Goal: Task Accomplishment & Management: Use online tool/utility

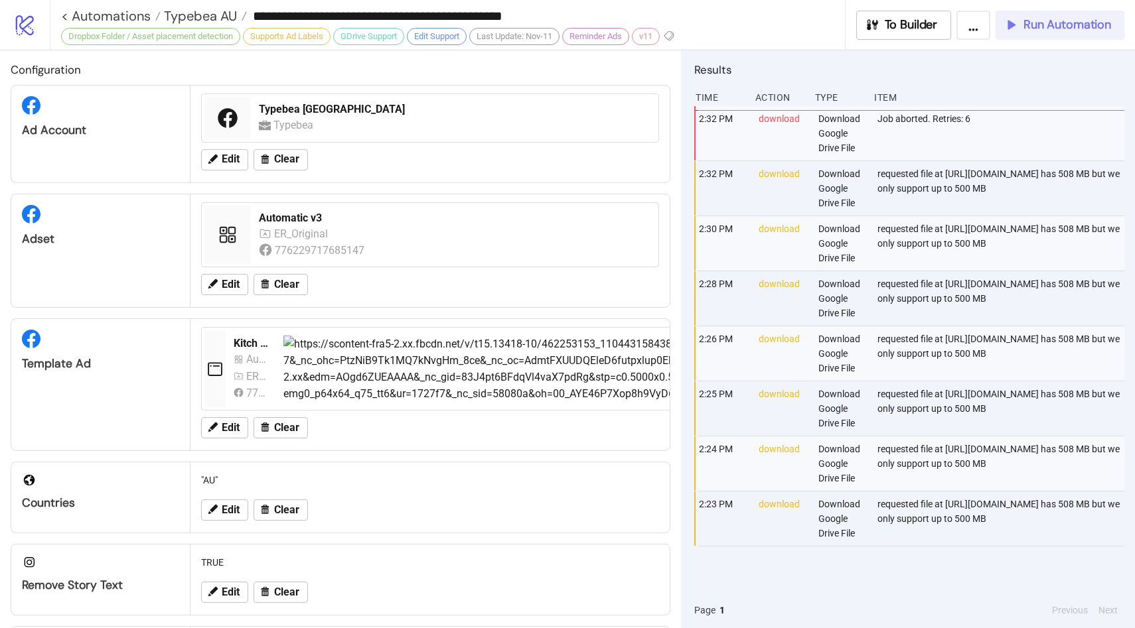
click at [1036, 29] on span "Run Automation" at bounding box center [1067, 24] width 88 height 15
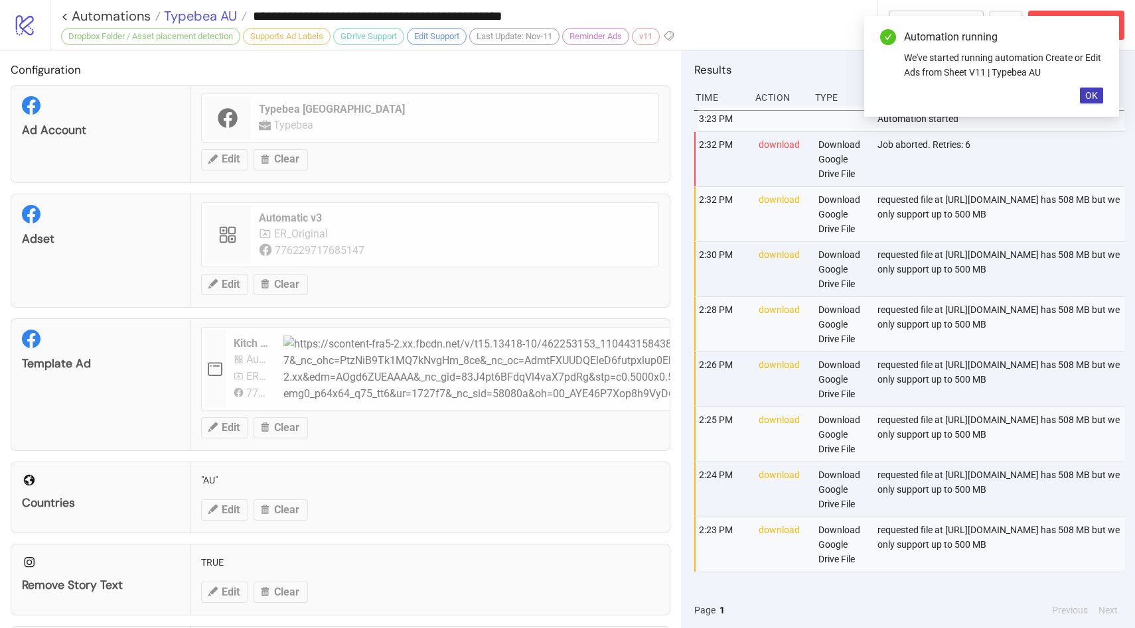
click at [203, 10] on span "Typebea AU" at bounding box center [199, 15] width 76 height 17
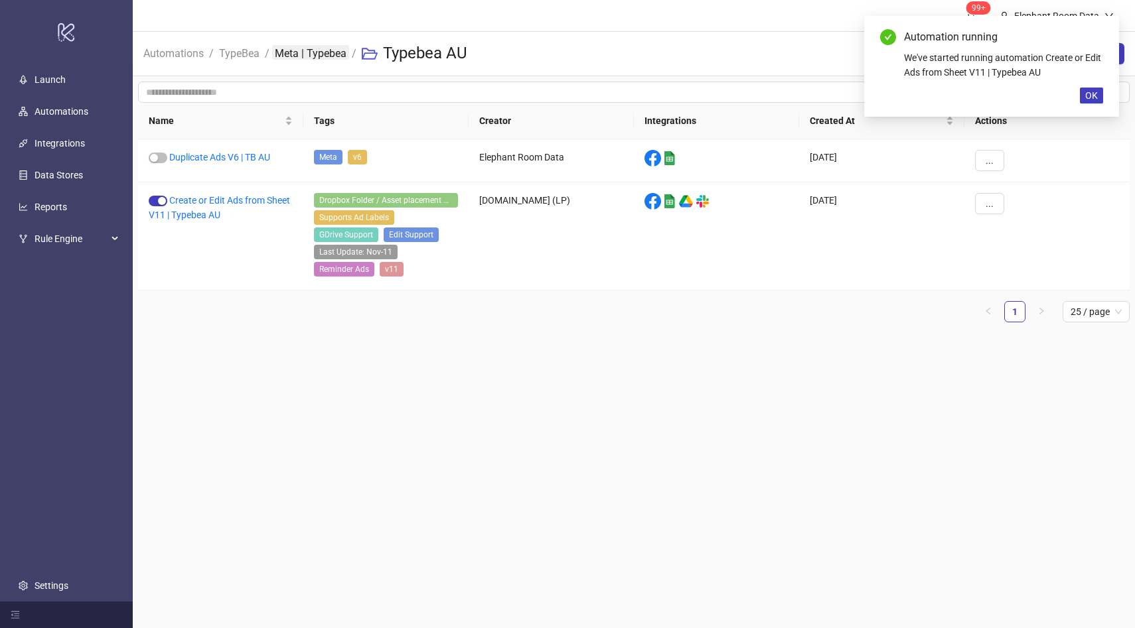
click at [303, 54] on link "Meta | Typebea" at bounding box center [310, 52] width 77 height 15
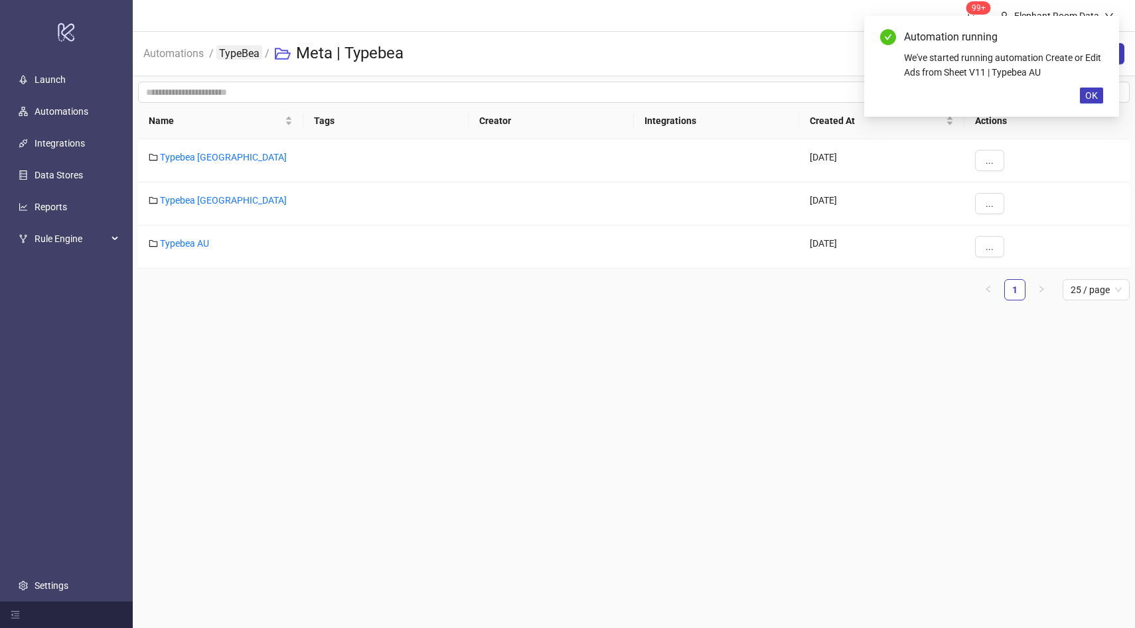
click at [243, 56] on link "TypeBea" at bounding box center [239, 52] width 46 height 15
click at [202, 198] on link "Meta | Typebea" at bounding box center [191, 200] width 62 height 11
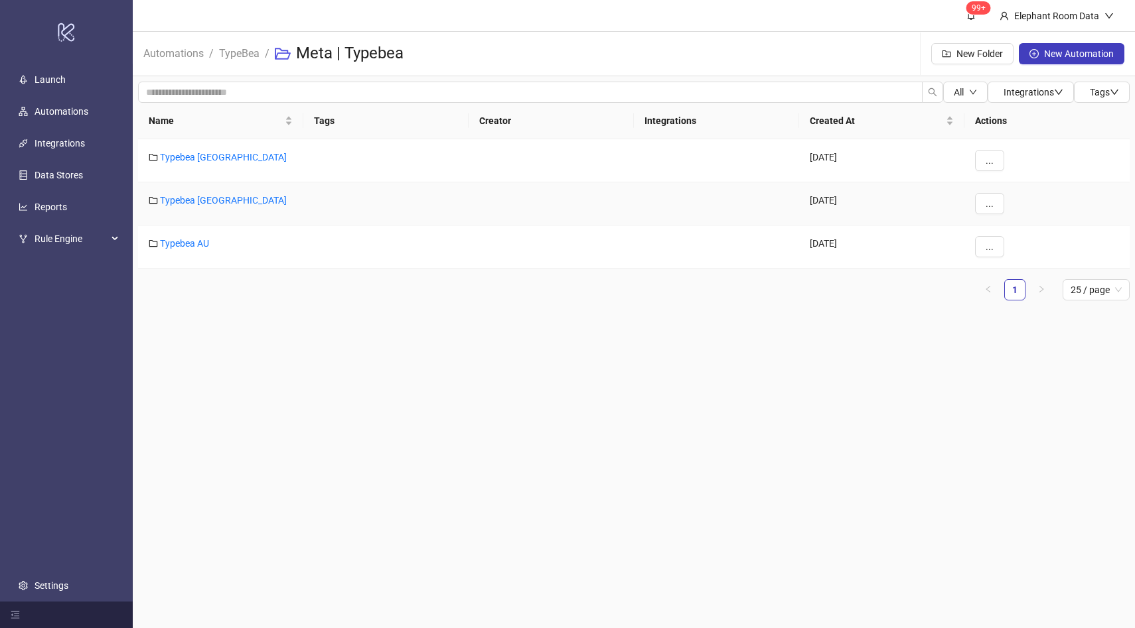
click at [202, 198] on link "Typebea [GEOGRAPHIC_DATA]" at bounding box center [223, 200] width 127 height 11
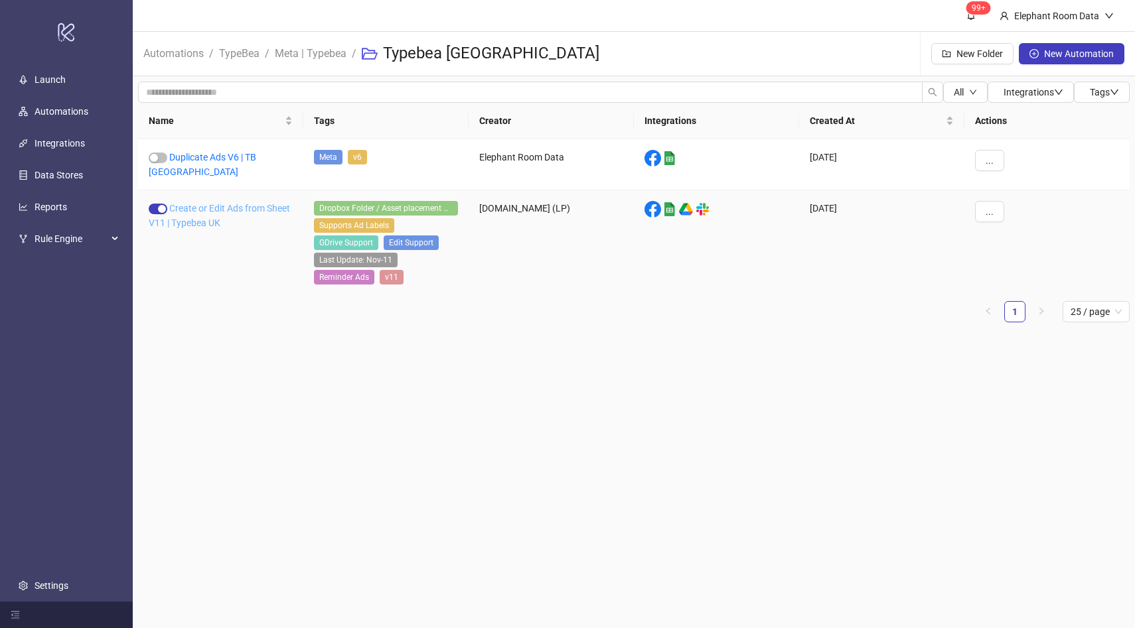
click at [248, 203] on link "Create or Edit Ads from Sheet V11 | Typebea UK" at bounding box center [219, 215] width 141 height 25
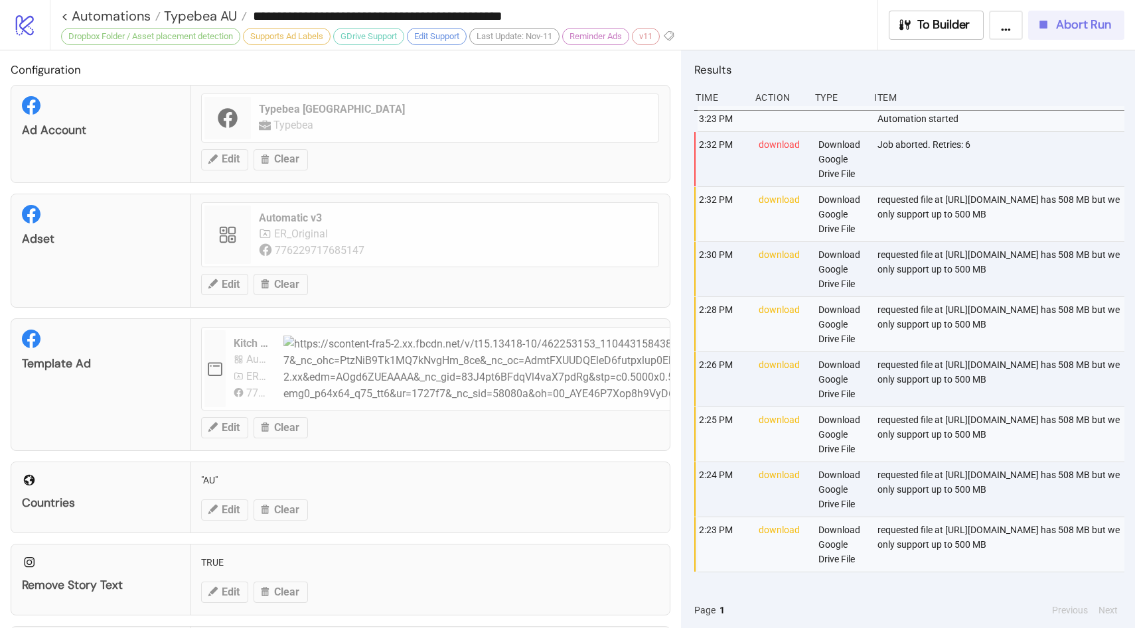
click at [1101, 27] on span "Abort Run" at bounding box center [1083, 24] width 55 height 15
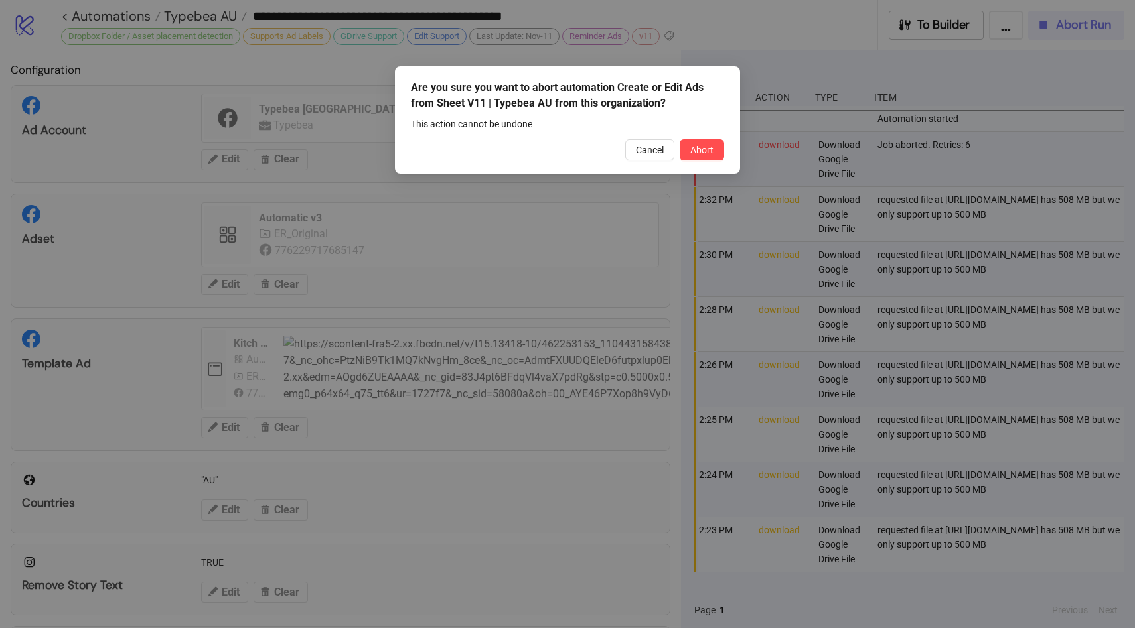
type input "**********"
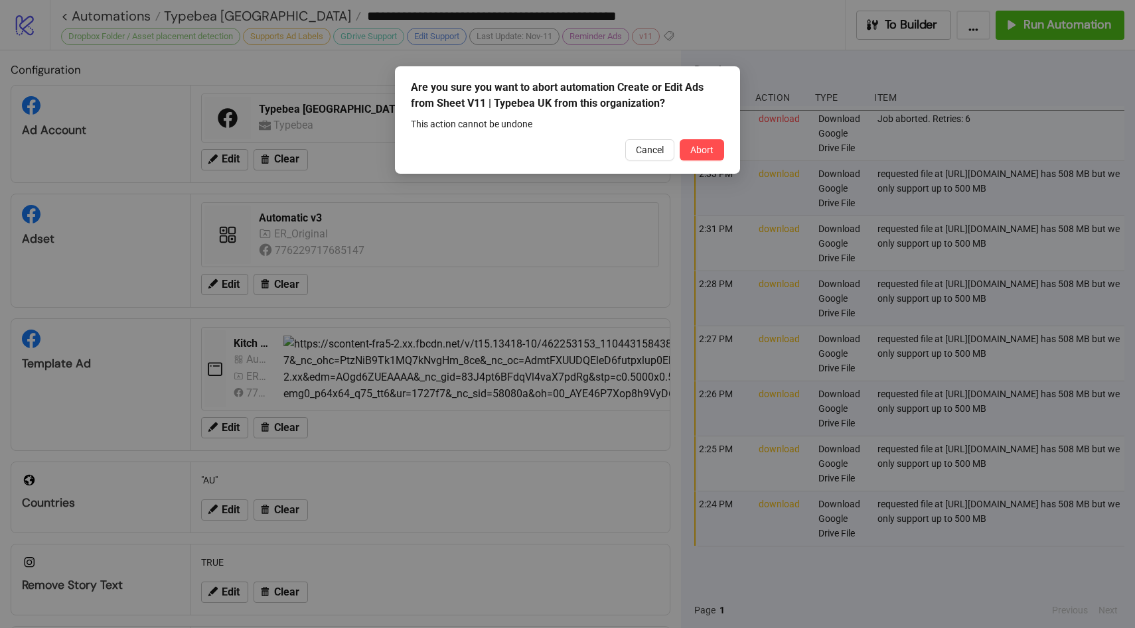
click at [956, 90] on div "Are you sure you want to abort automation Create or Edit Ads from Sheet V11 | T…" at bounding box center [567, 314] width 1135 height 628
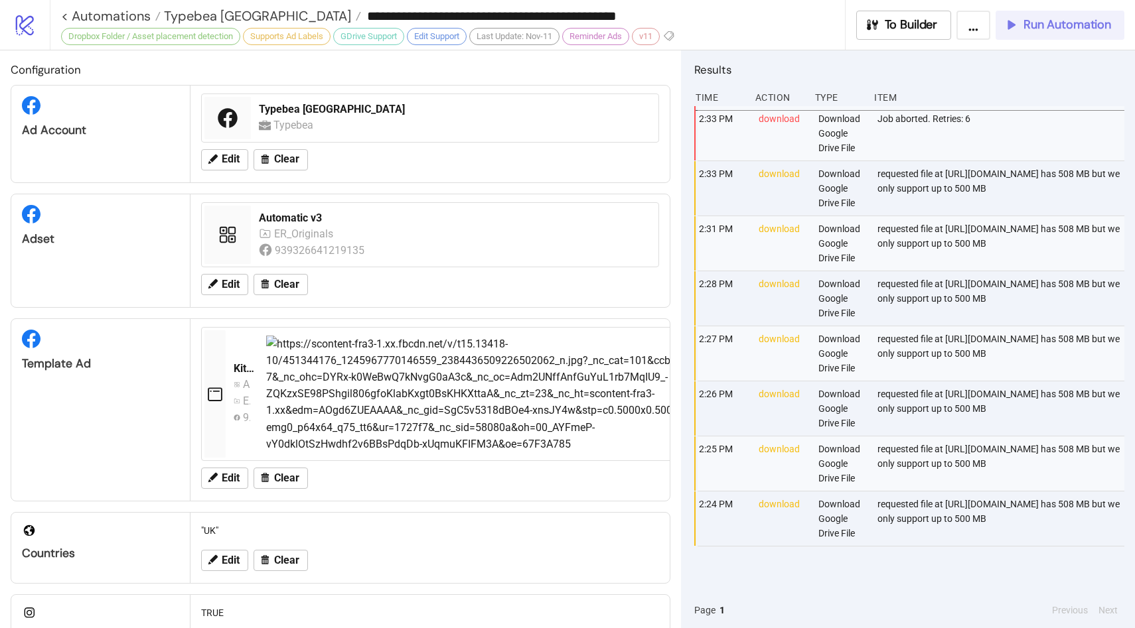
click at [1068, 29] on span "Run Automation" at bounding box center [1067, 24] width 88 height 15
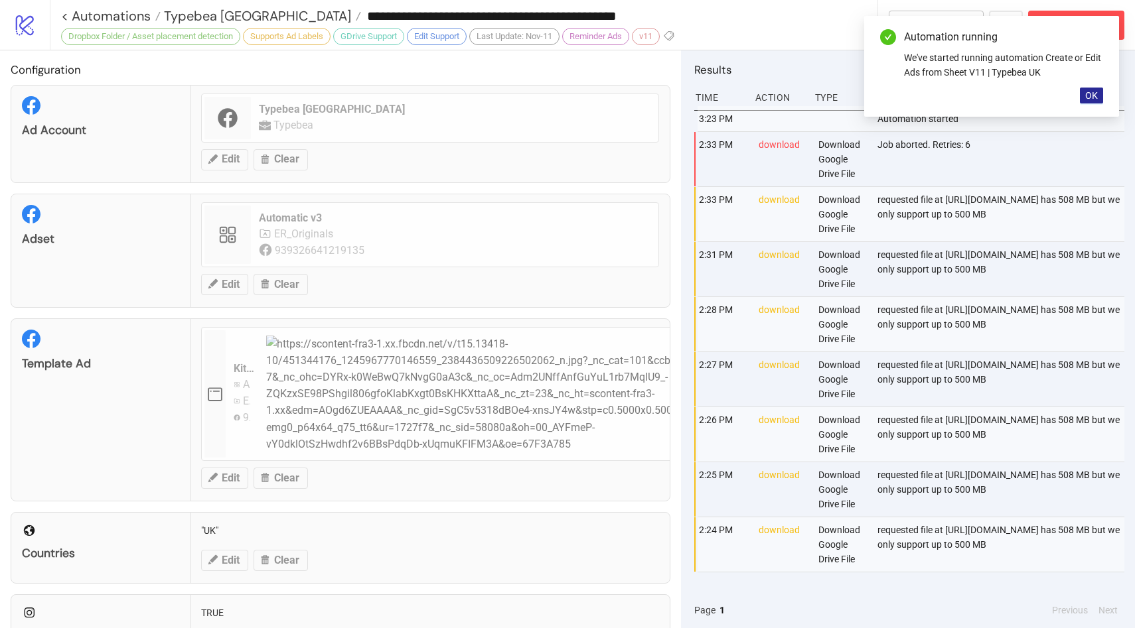
click at [1097, 100] on span "OK" at bounding box center [1091, 95] width 13 height 11
